Goal: Book appointment/travel/reservation

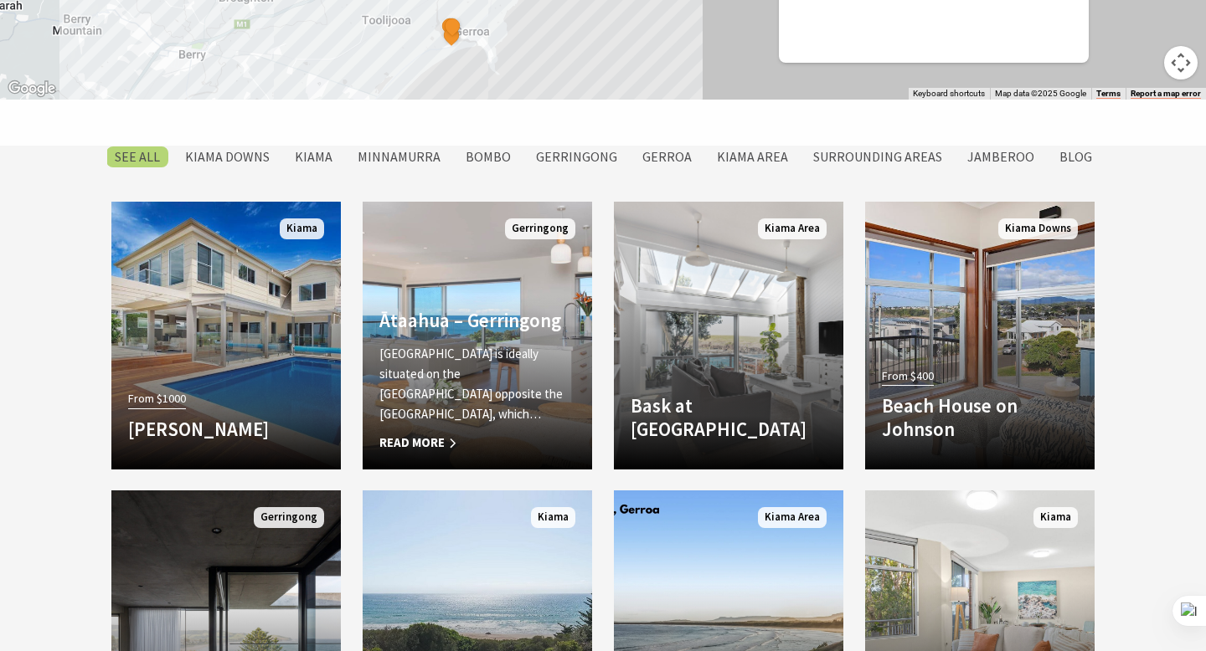
scroll to position [1312, 0]
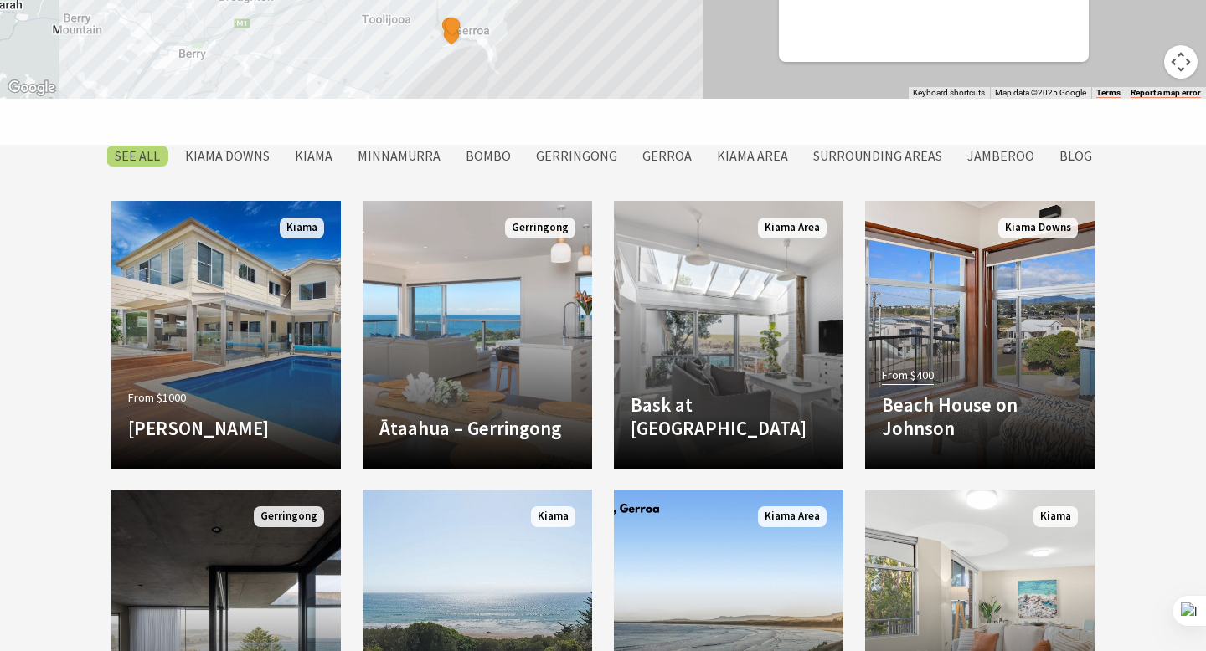
click at [330, 145] on li "Kiama" at bounding box center [313, 156] width 54 height 23
click at [326, 154] on label "Kiama" at bounding box center [313, 156] width 54 height 21
click at [0, 0] on input "Kiama" at bounding box center [0, 0] width 0 height 0
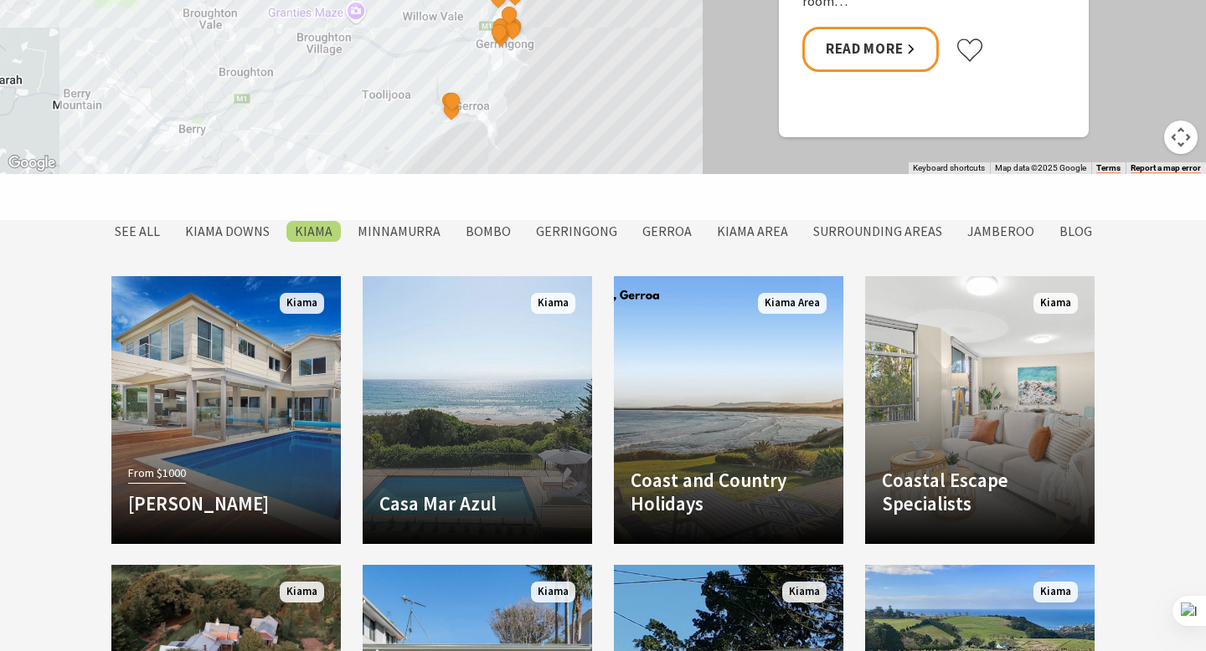
scroll to position [1835, 0]
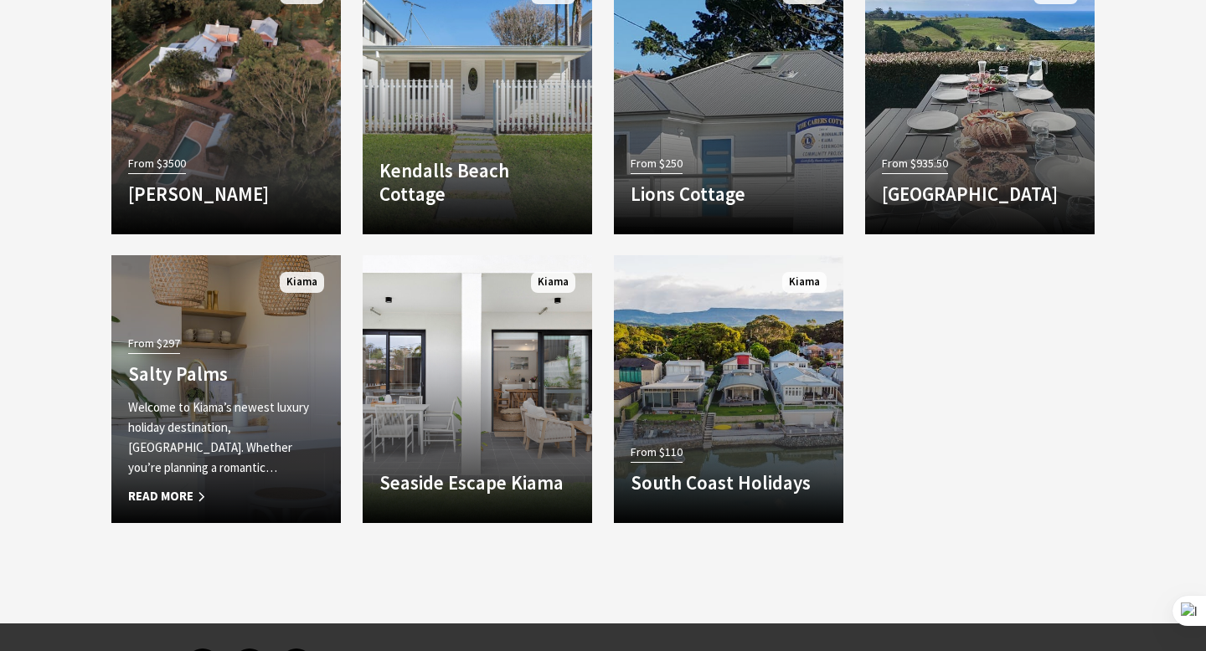
click at [256, 370] on h4 "Salty Palms" at bounding box center [226, 374] width 196 height 23
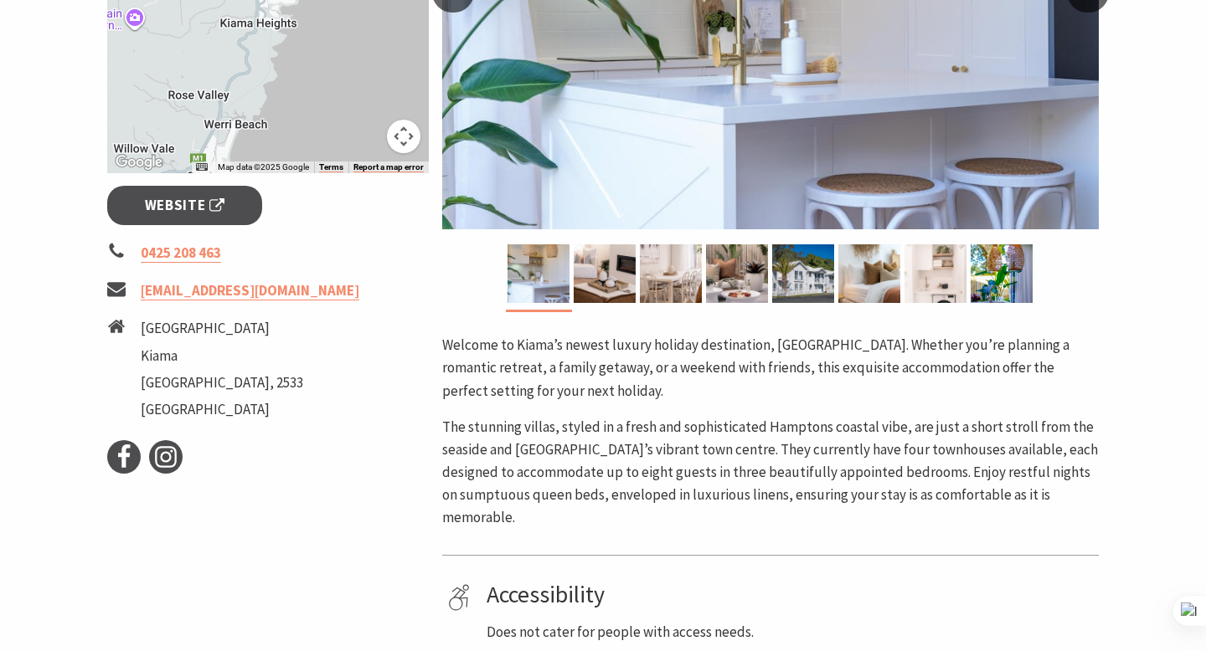
scroll to position [512, 0]
click at [217, 210] on span "Website" at bounding box center [185, 206] width 80 height 23
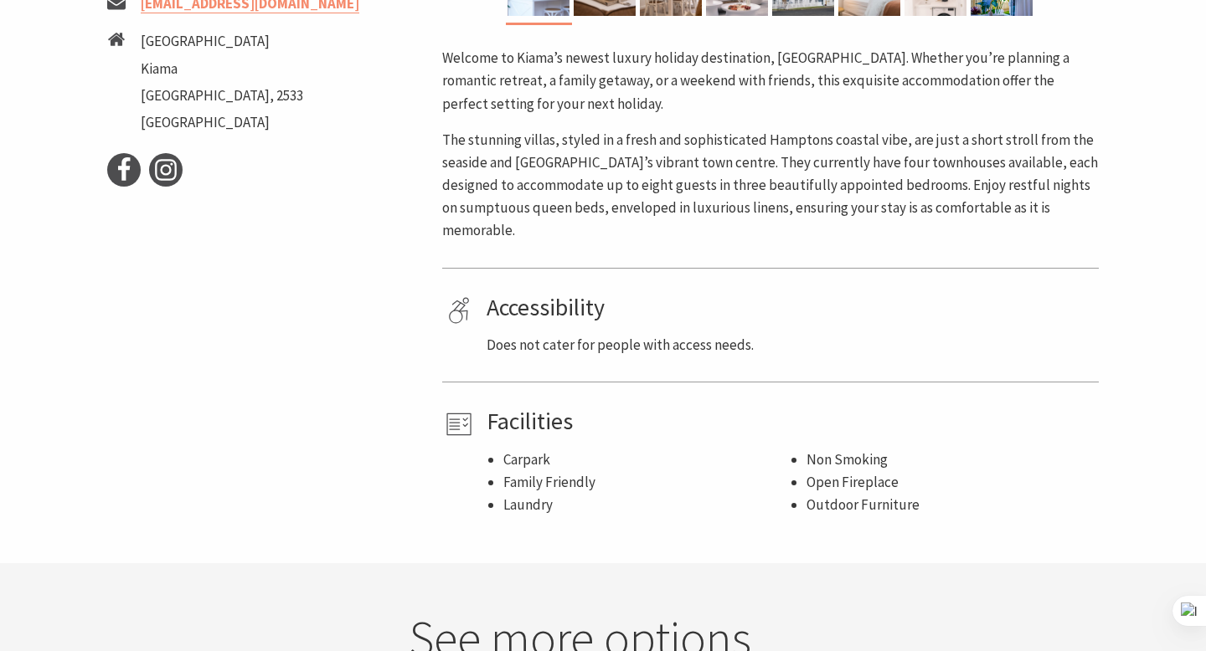
scroll to position [1305, 0]
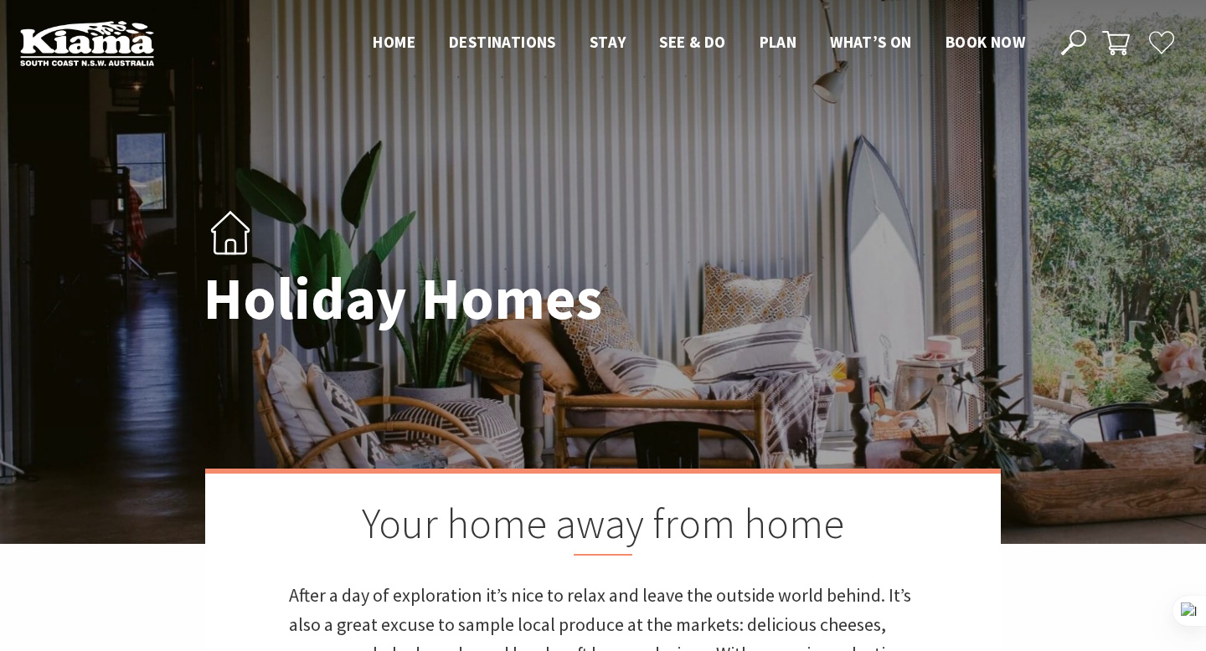
scroll to position [1835, 0]
